Goal: Information Seeking & Learning: Stay updated

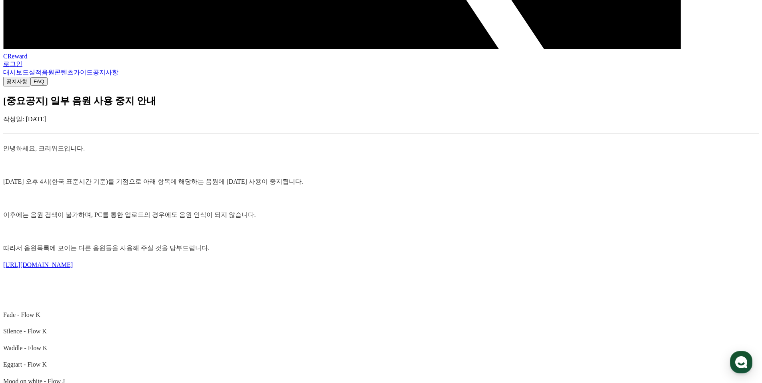
scroll to position [519, 0]
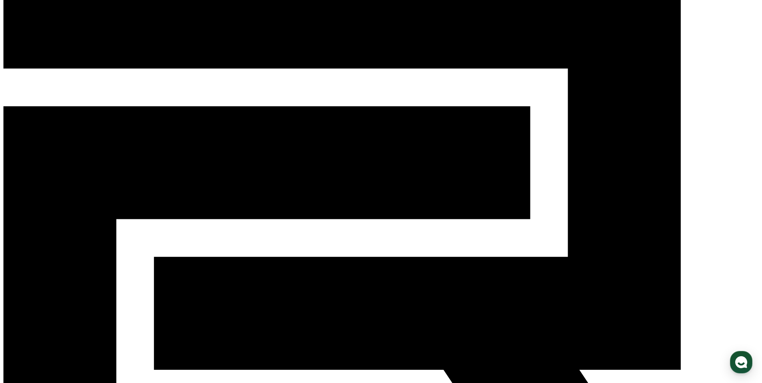
scroll to position [80, 0]
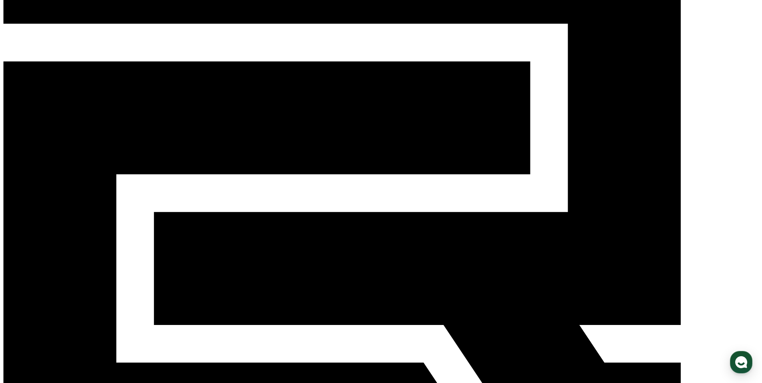
scroll to position [120, 0]
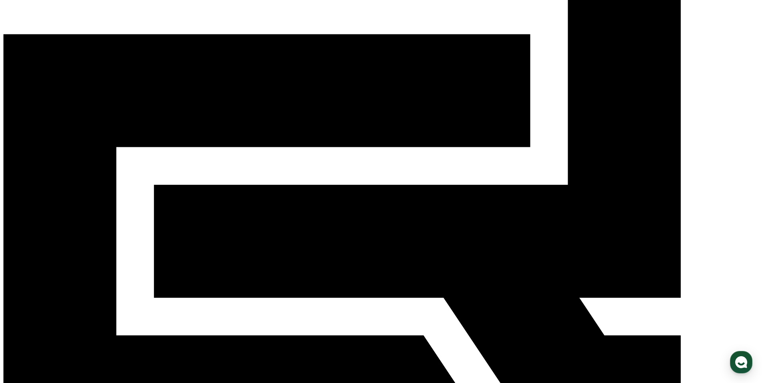
scroll to position [80, 0]
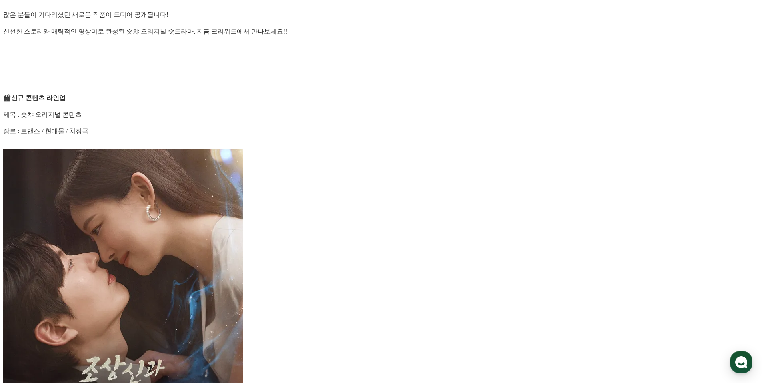
scroll to position [720, 0]
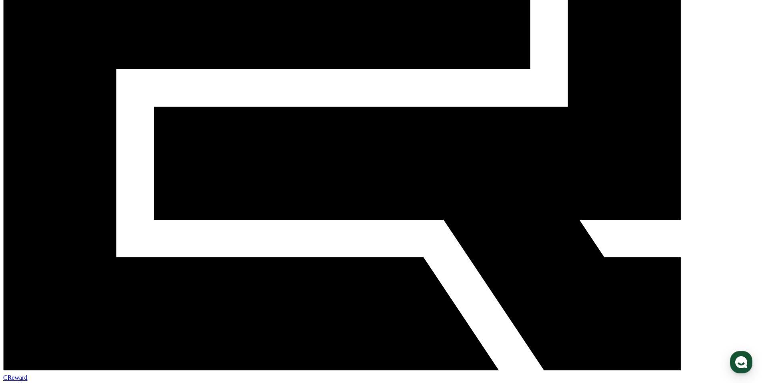
scroll to position [200, 0]
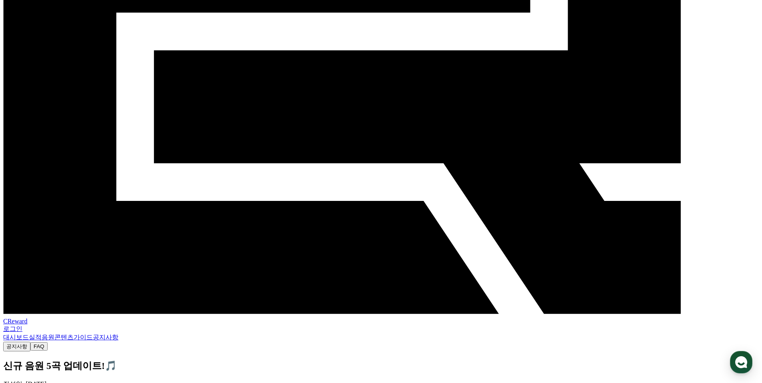
scroll to position [419, 0]
